Goal: Navigation & Orientation: Find specific page/section

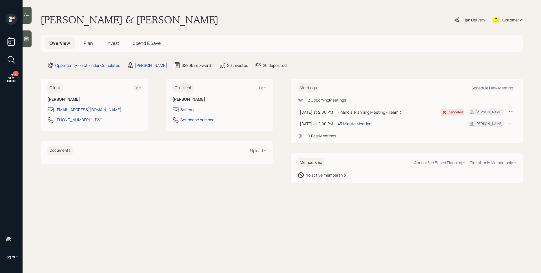
click at [362, 124] on div "45 Minute Meeting" at bounding box center [354, 124] width 34 height 6
